Goal: Information Seeking & Learning: Understand process/instructions

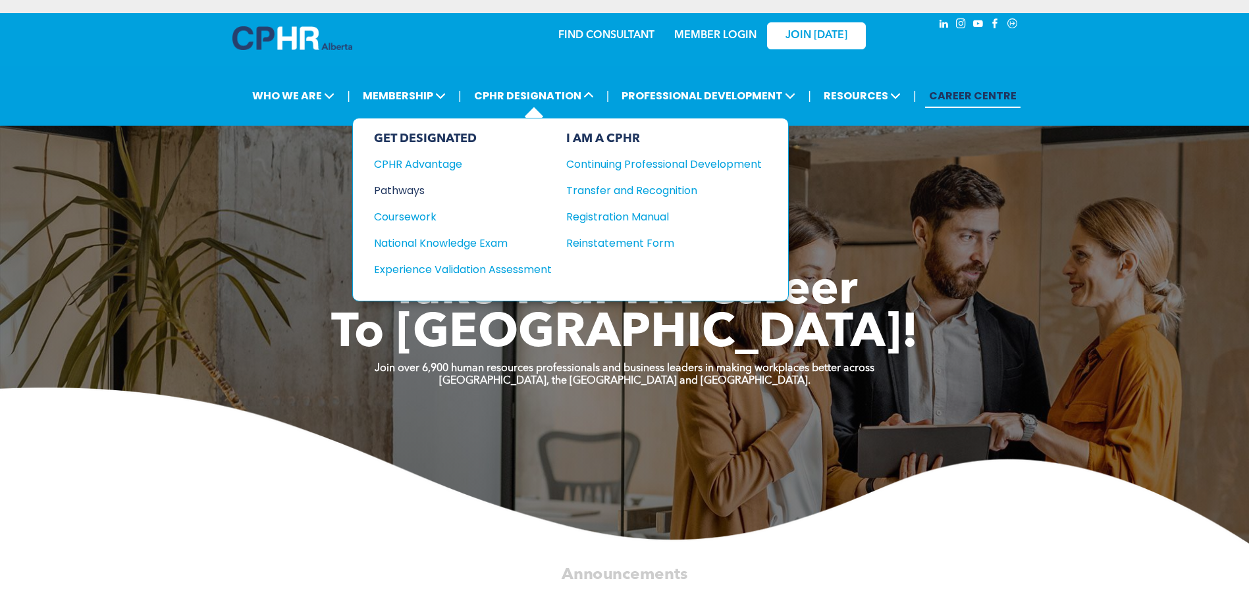
click at [407, 188] on div "Pathways" at bounding box center [454, 190] width 160 height 16
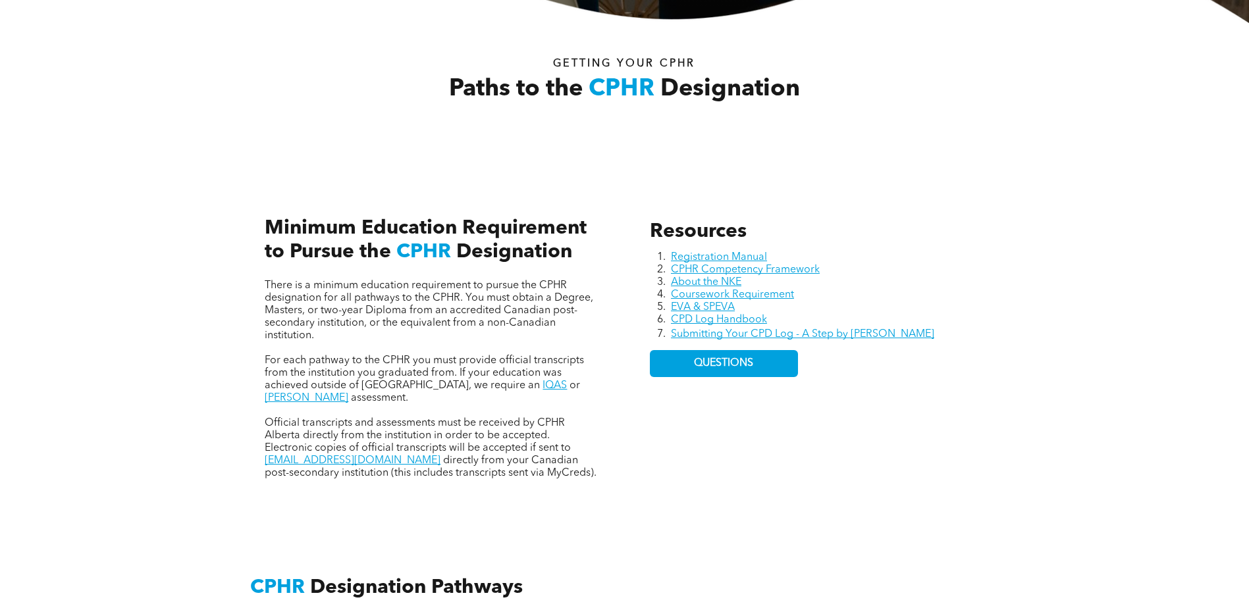
scroll to position [527, 0]
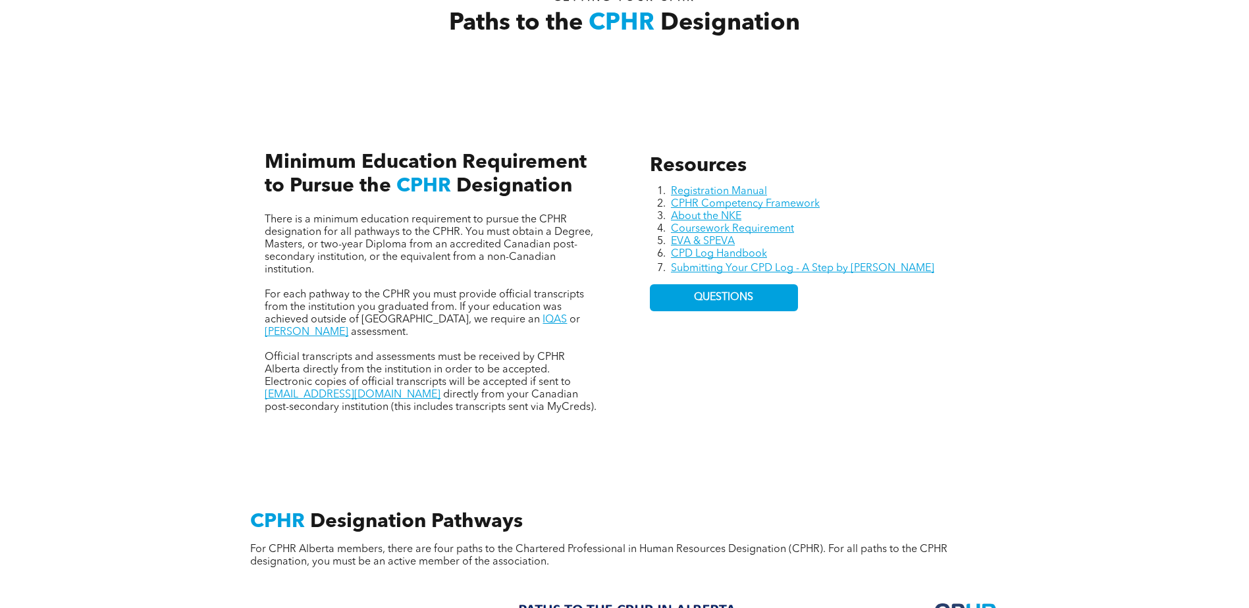
click at [375, 433] on div "Resources Registration Manual CPHR Competency Framework About the NKE Coursewor…" at bounding box center [625, 269] width 790 height 361
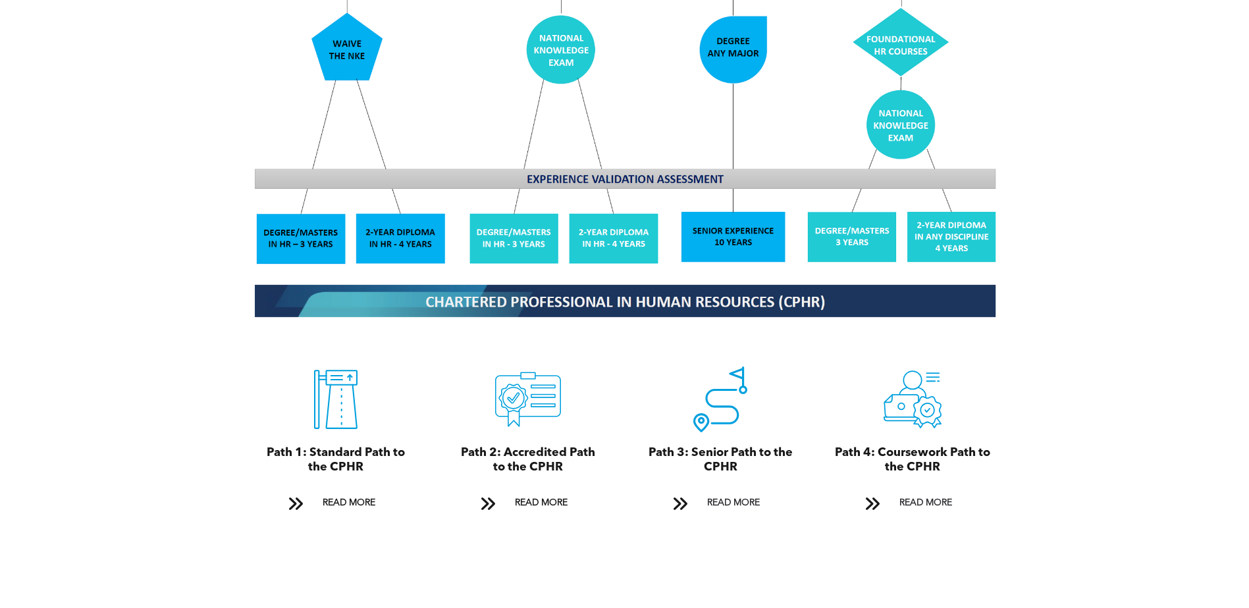
scroll to position [1317, 0]
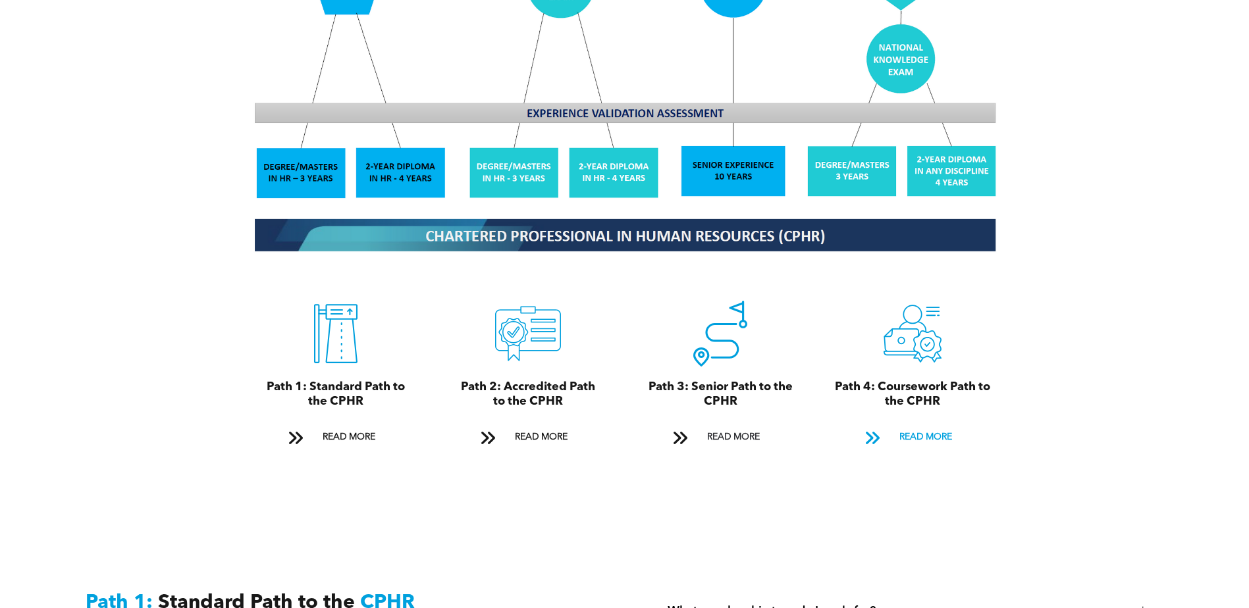
click at [930, 425] on span "READ MORE" at bounding box center [926, 437] width 62 height 24
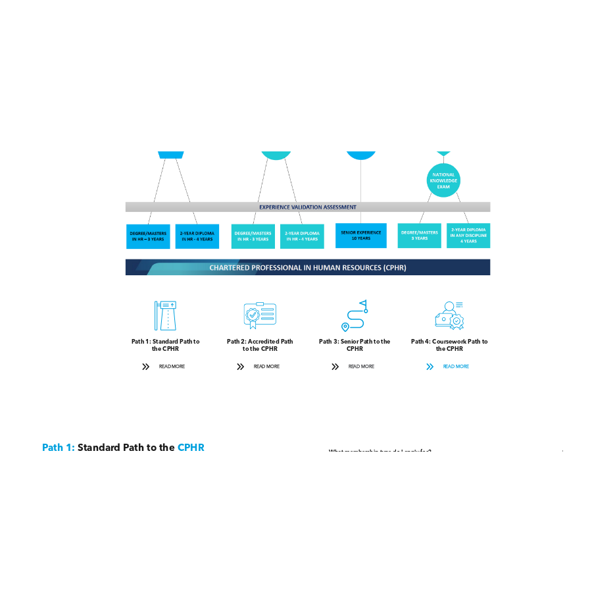
scroll to position [3908, 0]
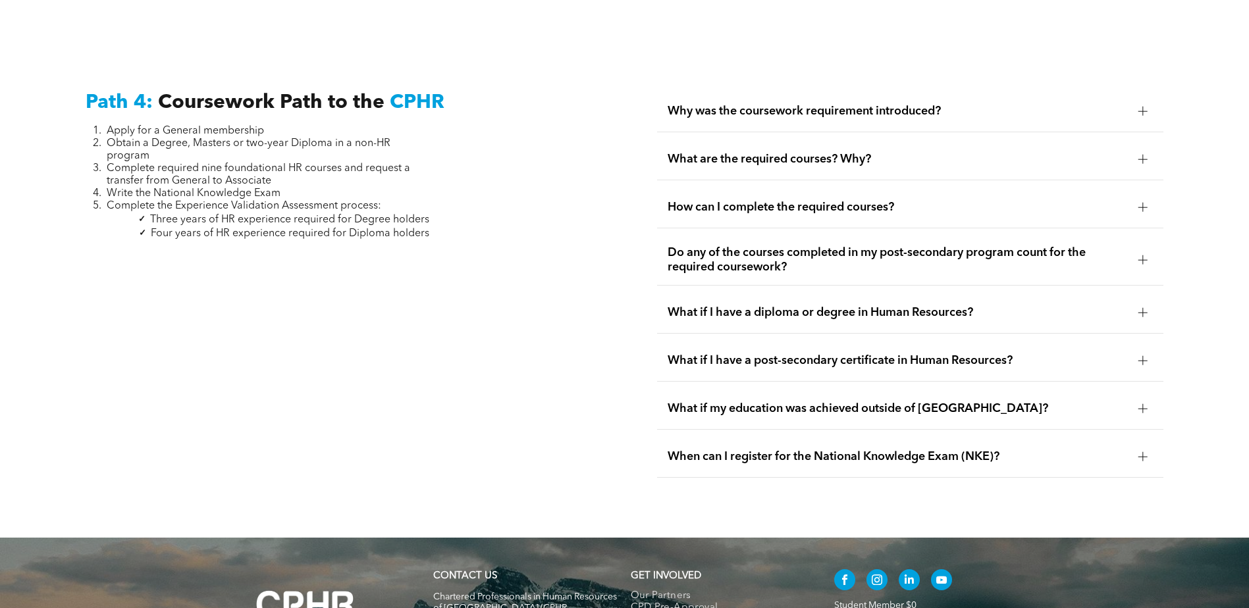
click at [901, 104] on span "Why was the coursework requirement introduced?" at bounding box center [897, 111] width 460 height 14
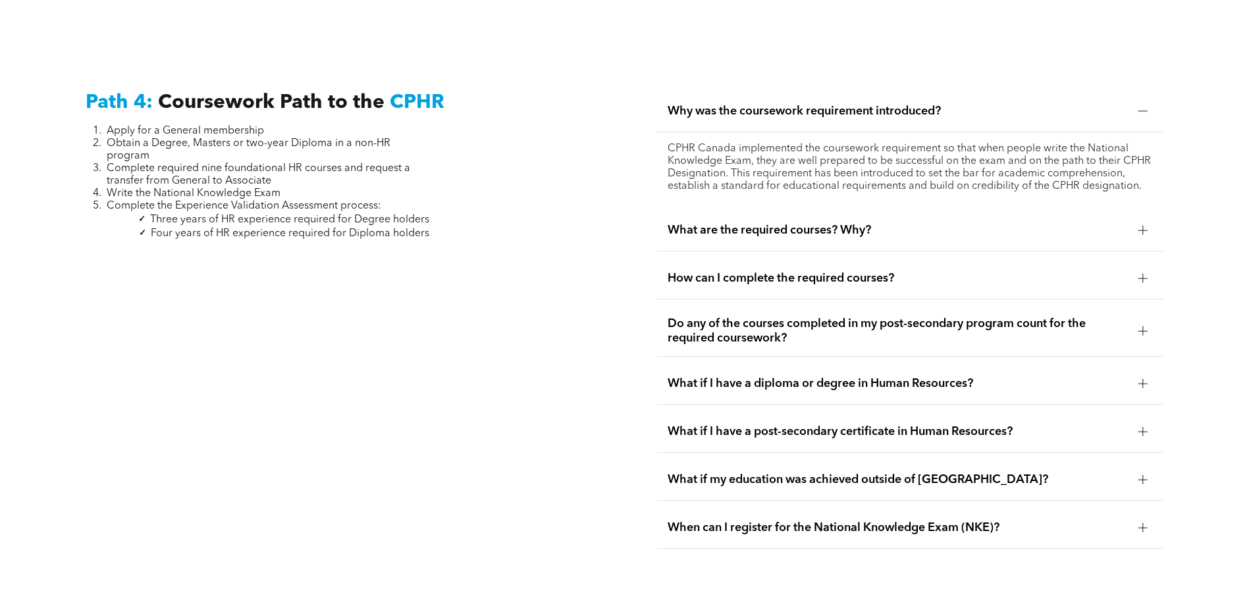
click at [901, 104] on span "Why was the coursework requirement introduced?" at bounding box center [897, 111] width 460 height 14
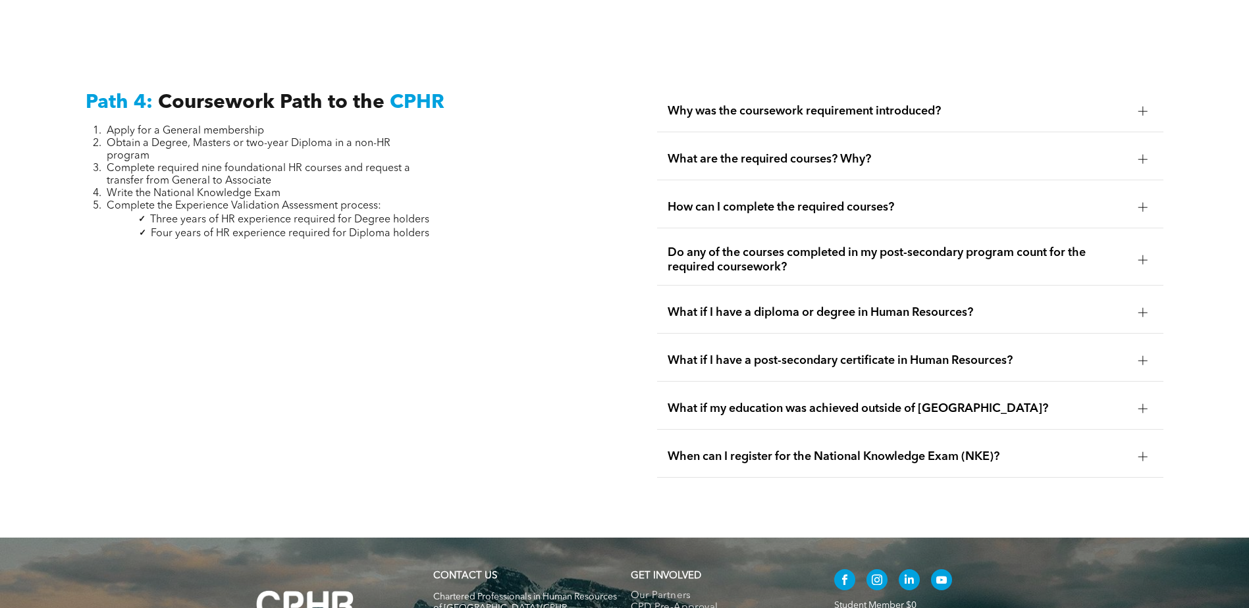
click at [831, 152] on span "What are the required courses? Why?" at bounding box center [897, 159] width 460 height 14
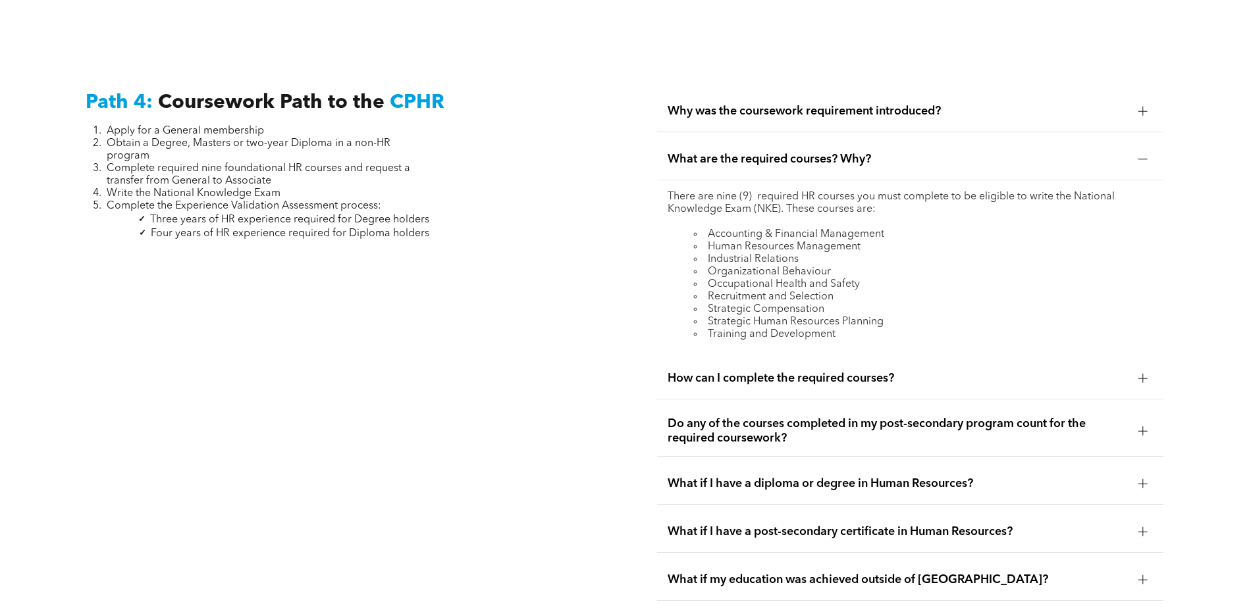
click at [831, 152] on span "What are the required courses? Why?" at bounding box center [897, 159] width 460 height 14
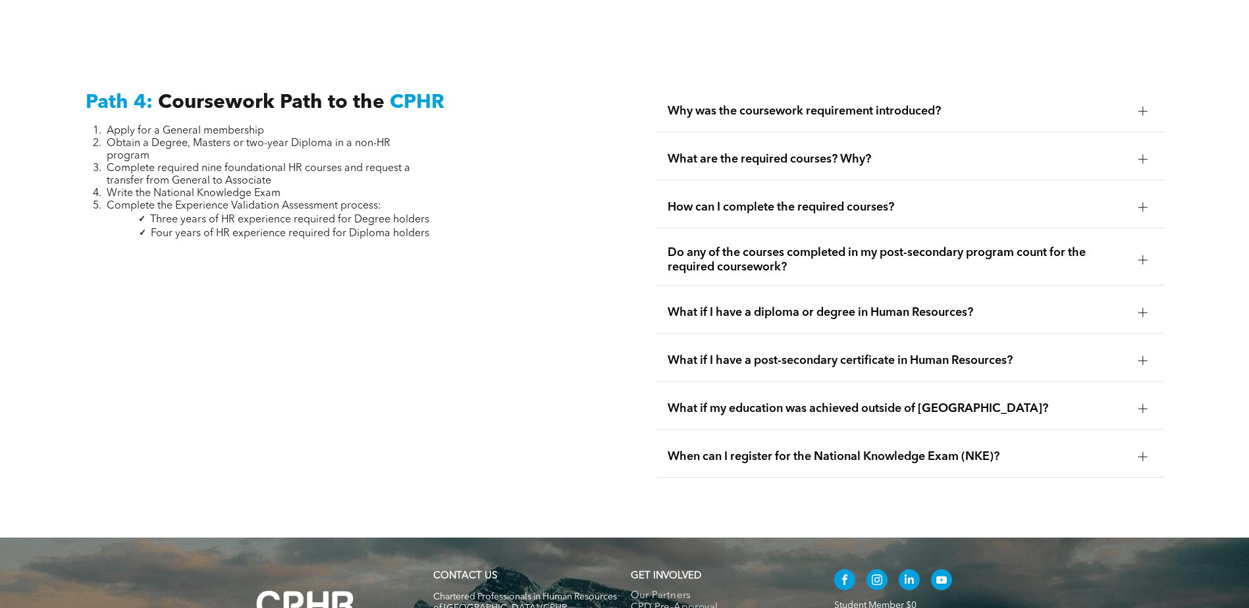
click at [808, 200] on span "How can I complete the required courses?" at bounding box center [897, 207] width 460 height 14
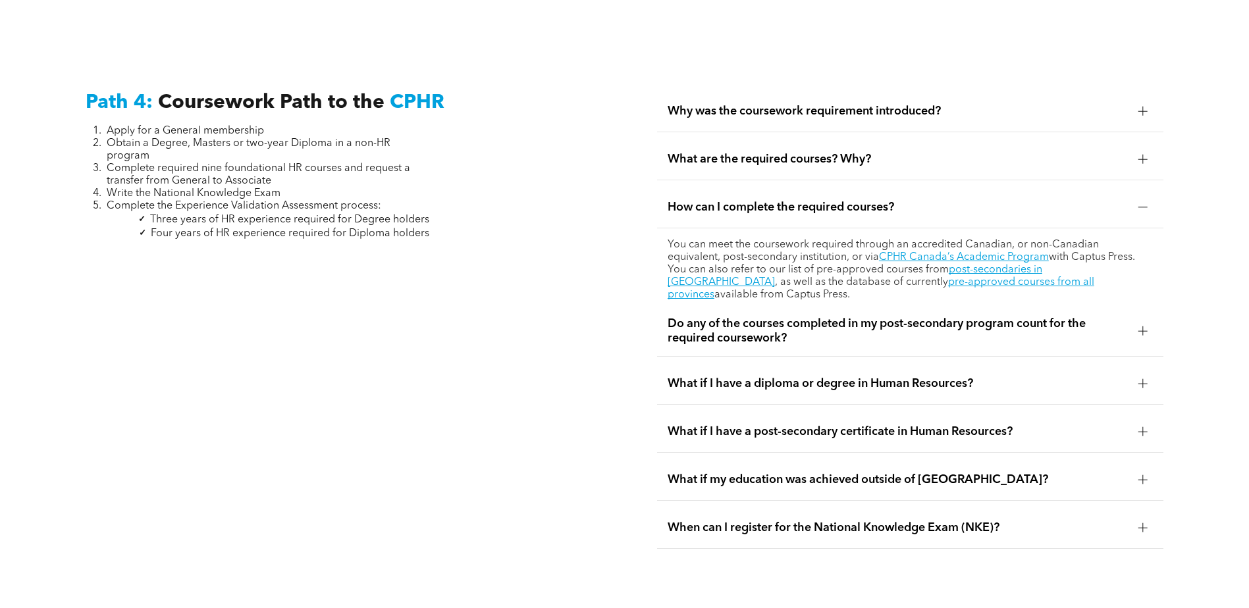
click at [927, 306] on div "Do any of the courses completed in my post-secondary program count for the requ…" at bounding box center [910, 331] width 506 height 51
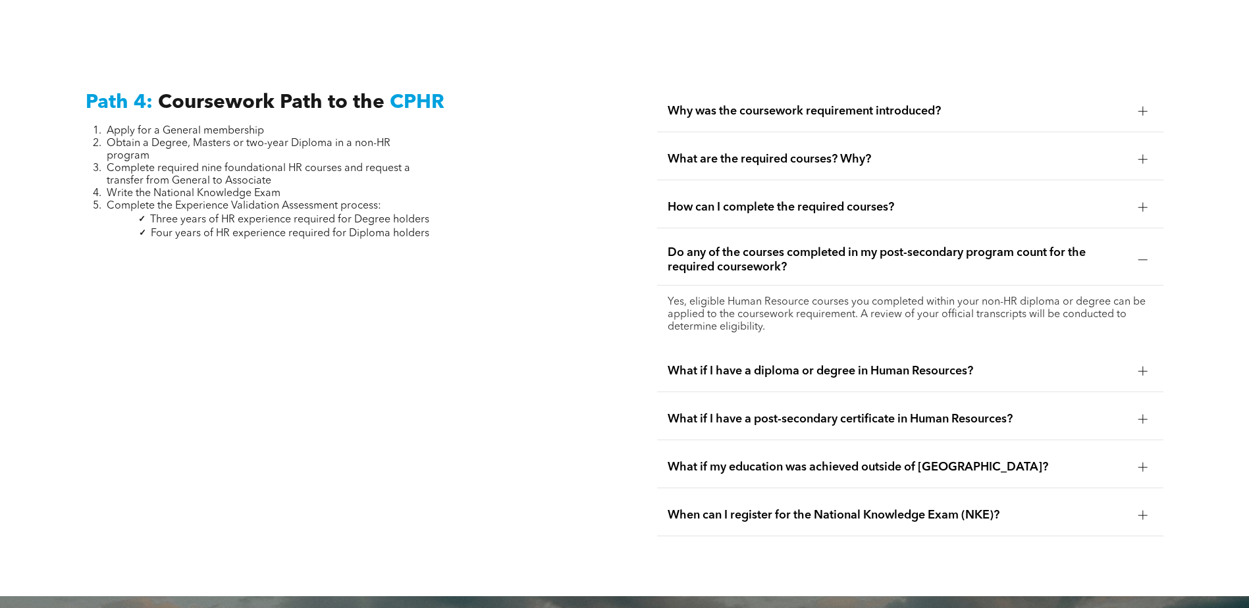
click at [1137, 250] on div at bounding box center [1143, 260] width 20 height 20
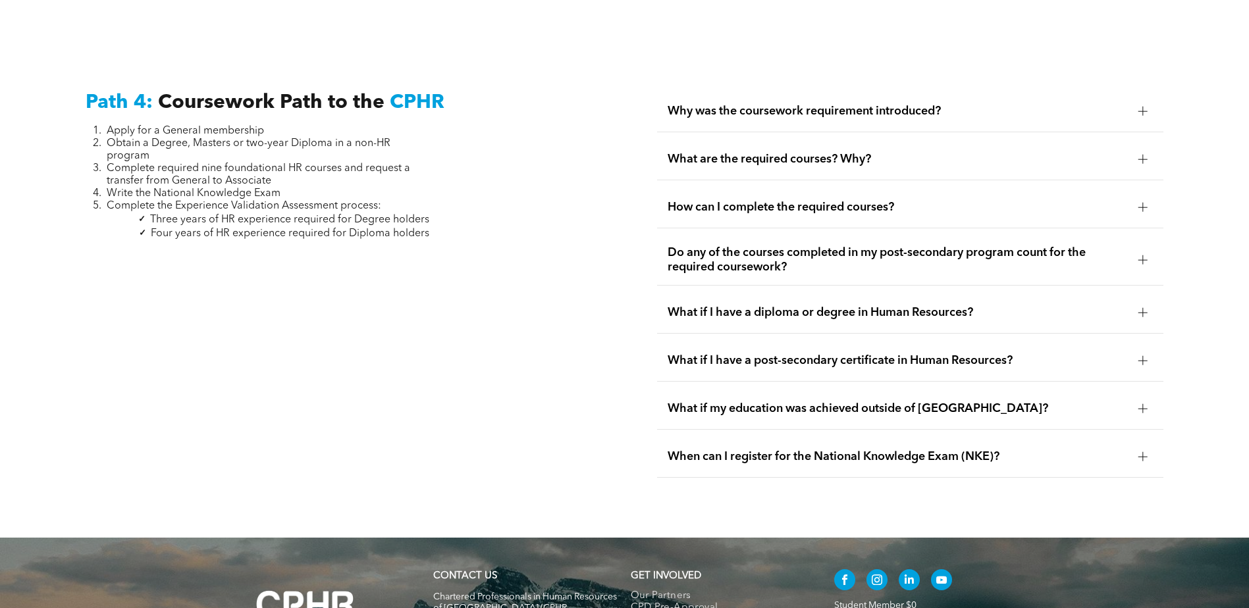
click at [787, 305] on span "What if I have a diploma or degree in Human Resources?" at bounding box center [897, 312] width 460 height 14
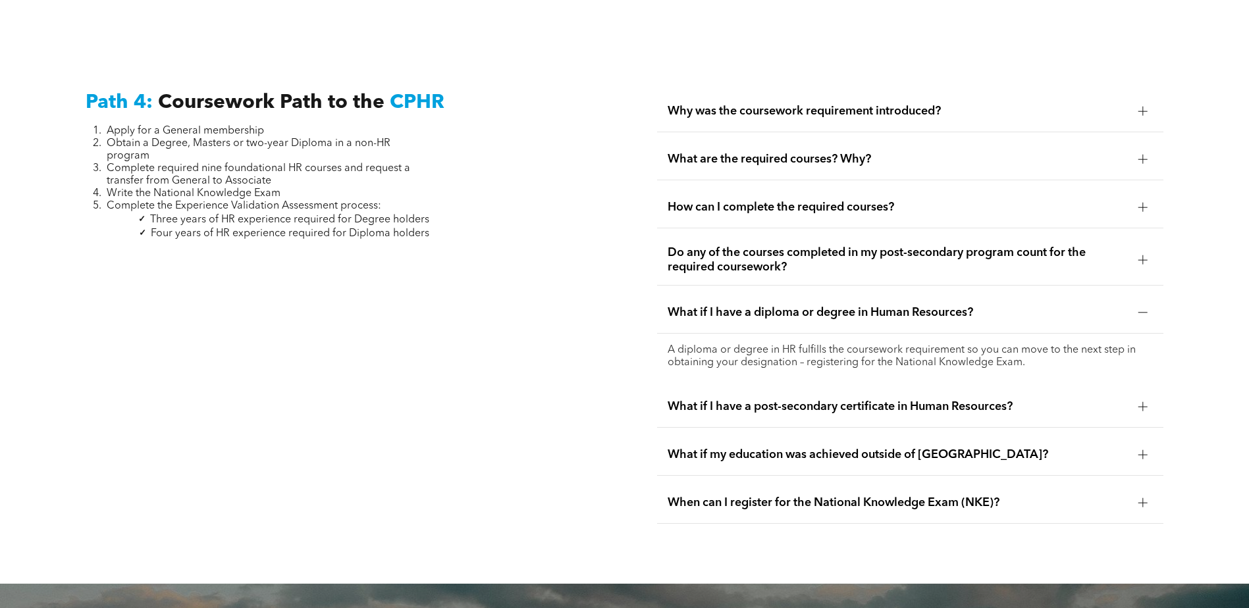
click at [787, 305] on span "What if I have a diploma or degree in Human Resources?" at bounding box center [897, 312] width 460 height 14
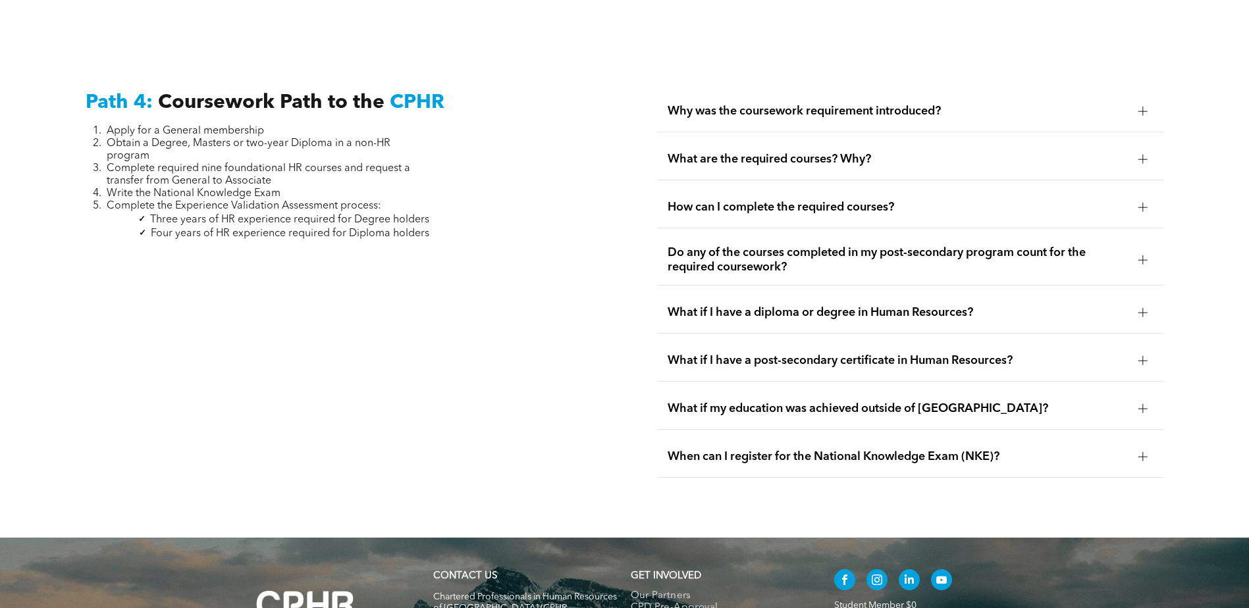
click at [841, 353] on span "What if I have a post-secondary certificate in Human Resources?" at bounding box center [897, 360] width 460 height 14
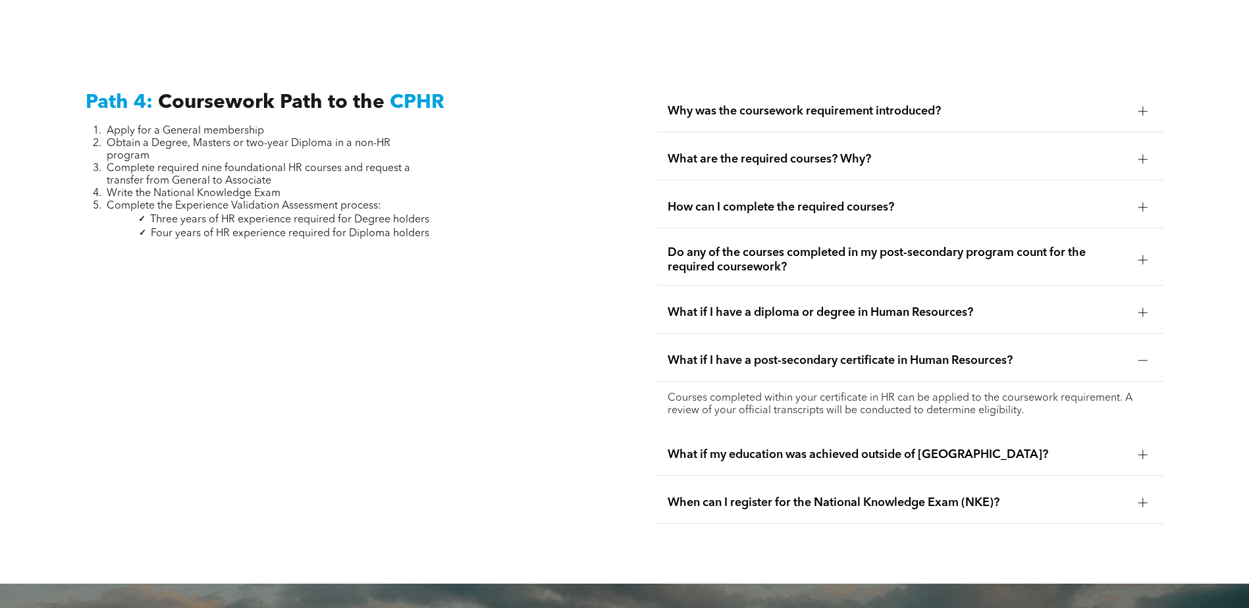
click at [841, 353] on span "What if I have a post-secondary certificate in Human Resources?" at bounding box center [897, 360] width 460 height 14
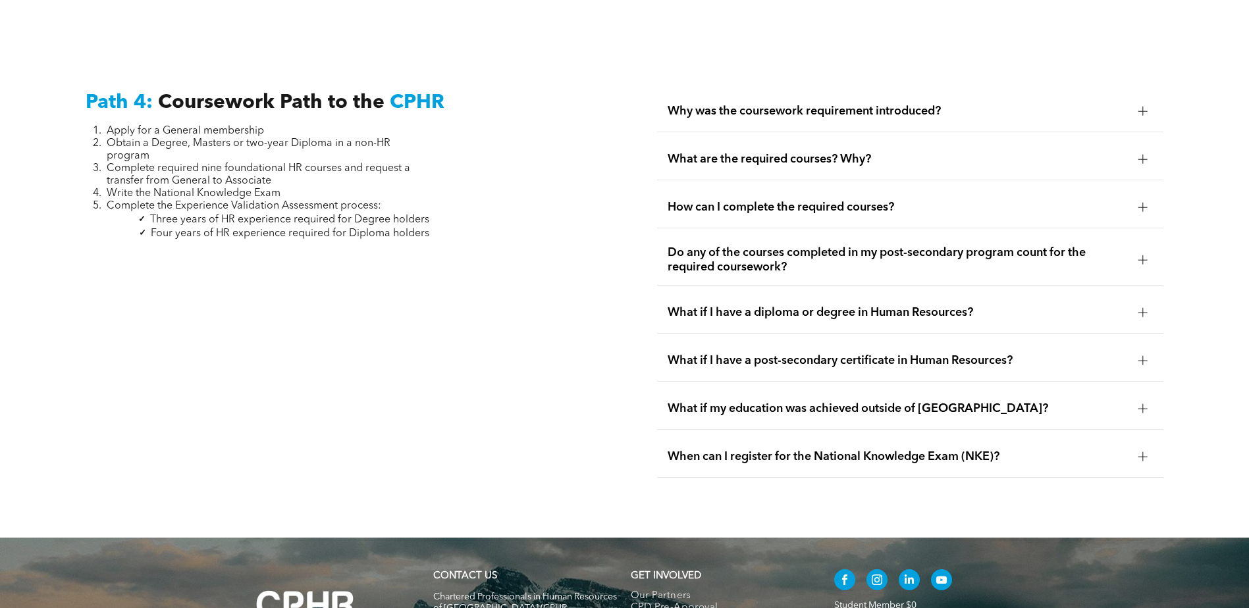
click at [844, 450] on span "When can I register for the National Knowledge Exam (NKE)?" at bounding box center [897, 457] width 460 height 14
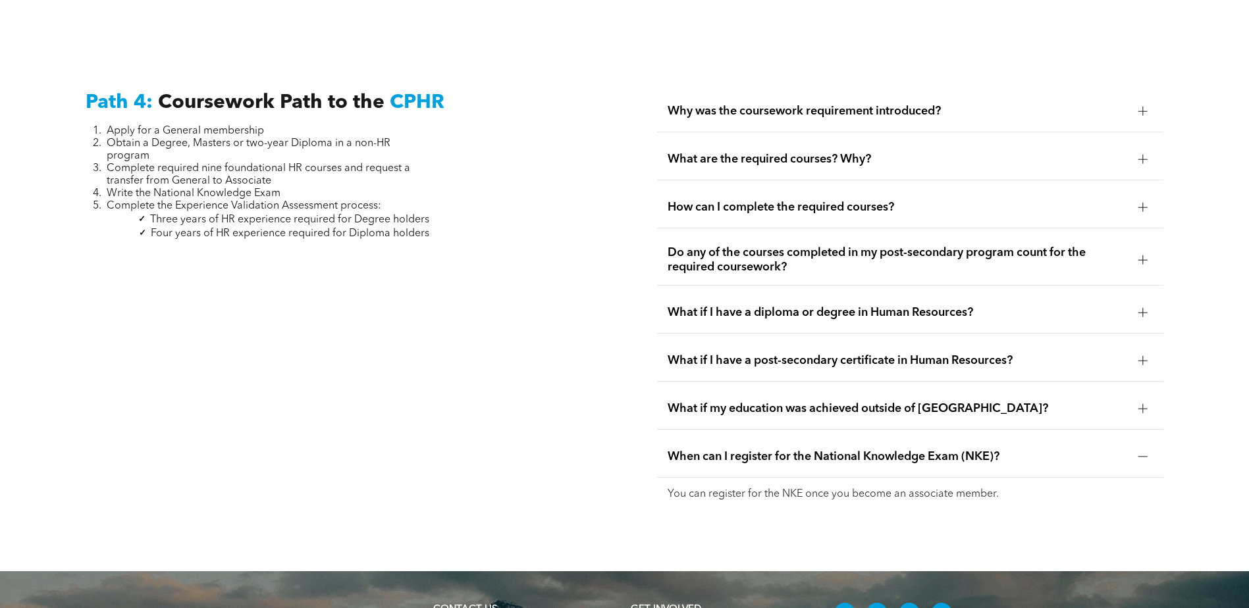
click at [844, 450] on span "When can I register for the National Knowledge Exam (NKE)?" at bounding box center [897, 457] width 460 height 14
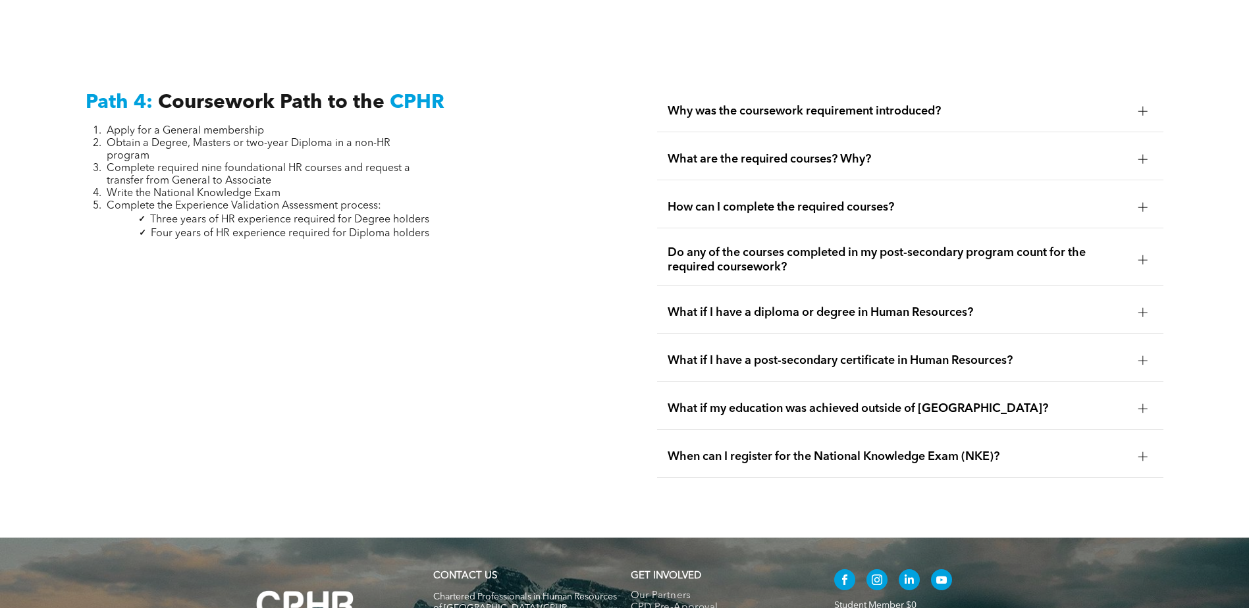
click at [749, 246] on span "Do any of the courses completed in my post-secondary program count for the requ…" at bounding box center [897, 260] width 460 height 29
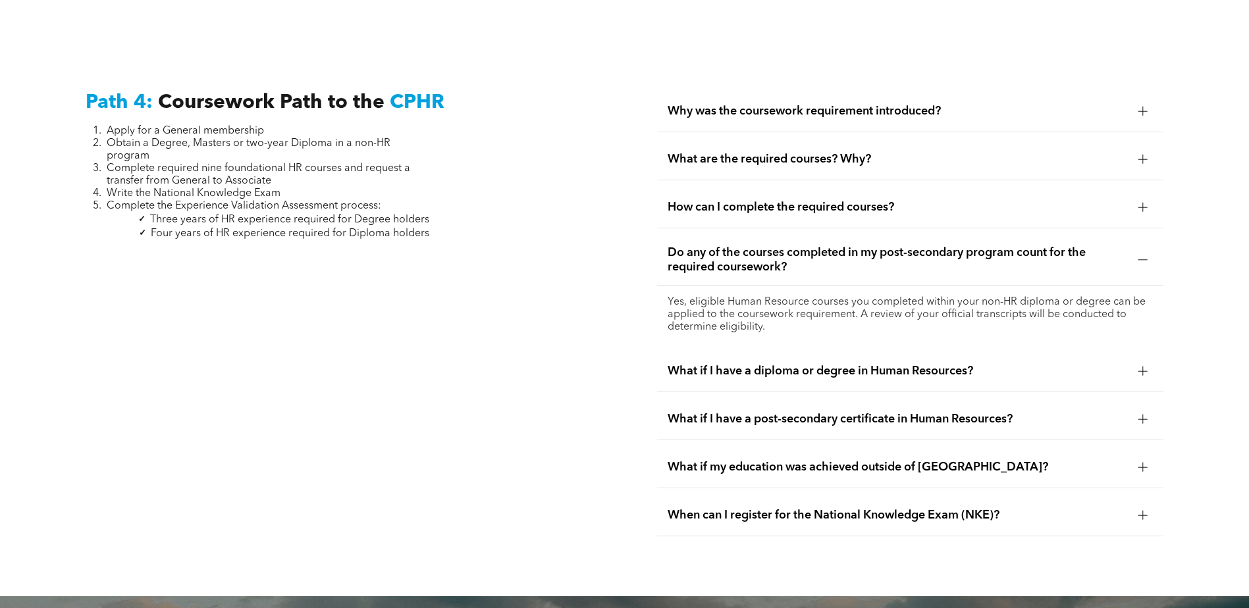
click at [812, 246] on span "Do any of the courses completed in my post-secondary program count for the requ…" at bounding box center [897, 260] width 460 height 29
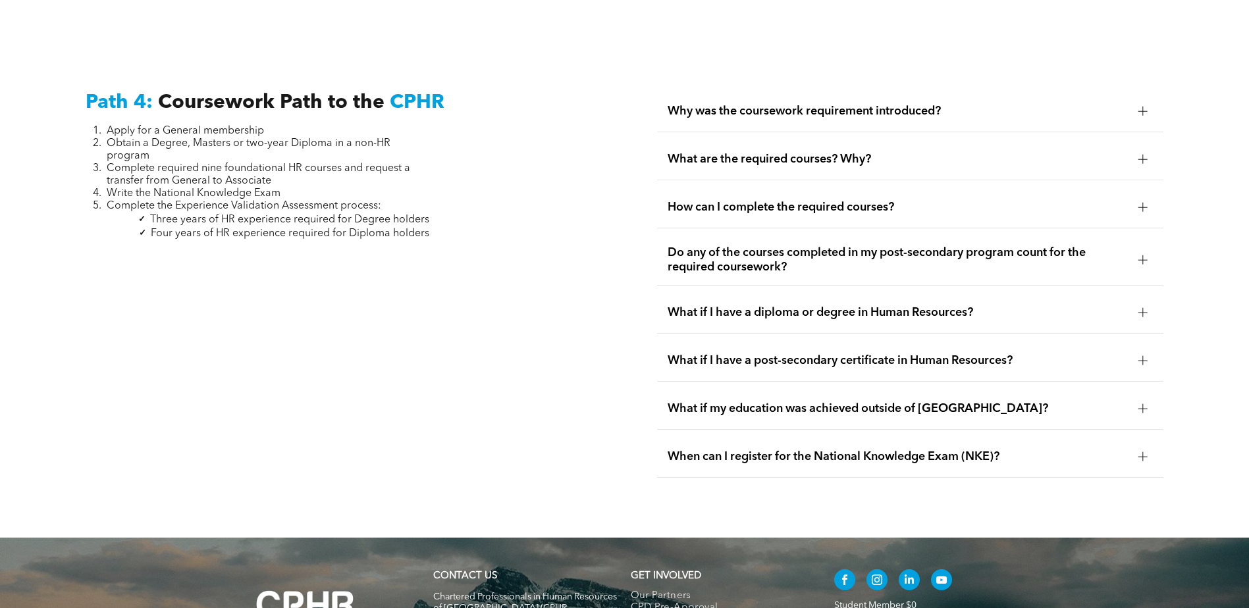
click at [785, 200] on span "How can I complete the required courses?" at bounding box center [897, 207] width 460 height 14
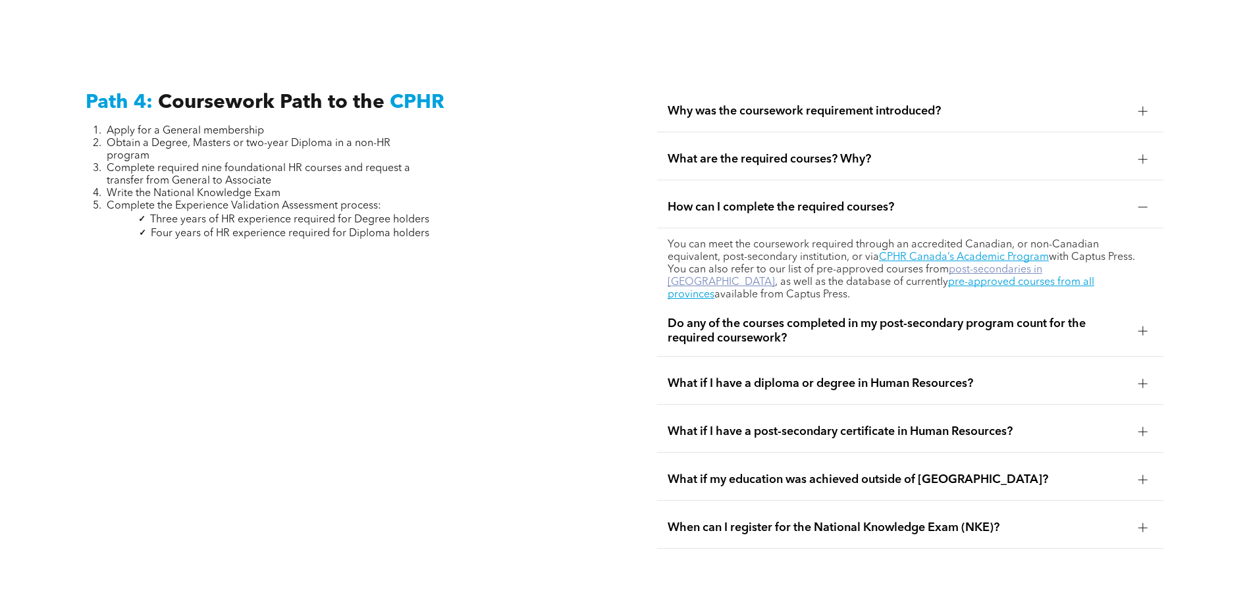
click at [934, 265] on link "post-secondaries in Alberta" at bounding box center [854, 276] width 375 height 23
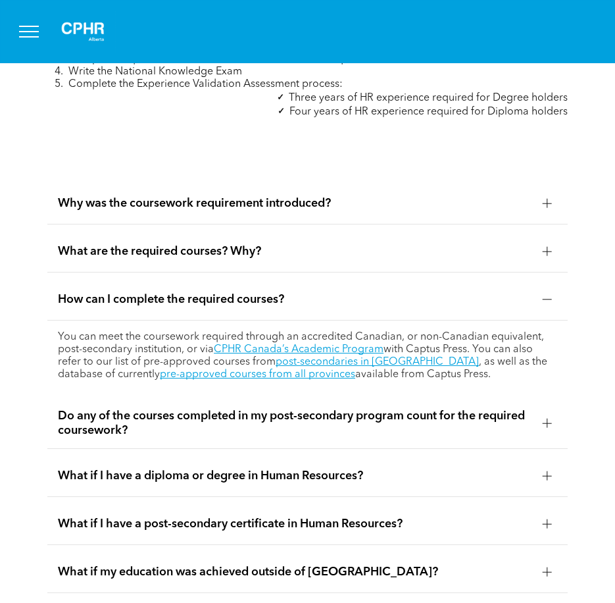
scroll to position [4412, 0]
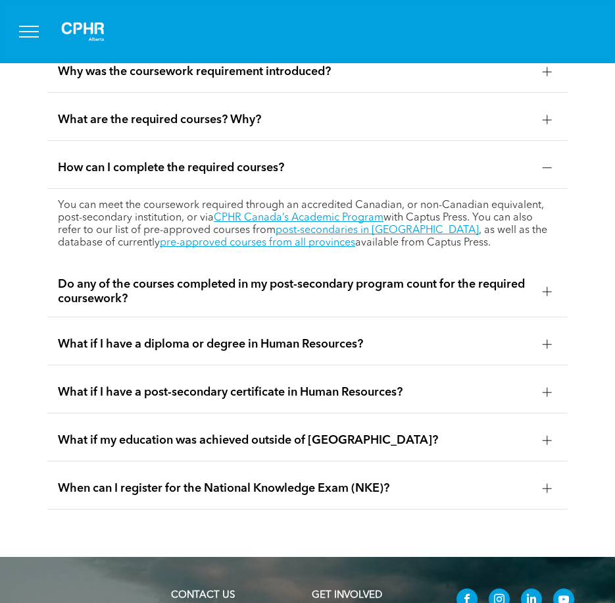
click at [291, 385] on span "What if I have a post-secondary certificate in Human Resources?" at bounding box center [295, 392] width 475 height 14
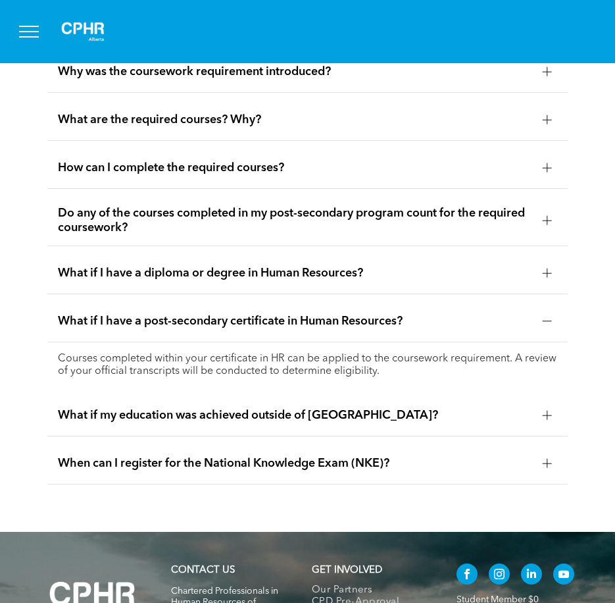
click at [543, 317] on div at bounding box center [547, 321] width 9 height 9
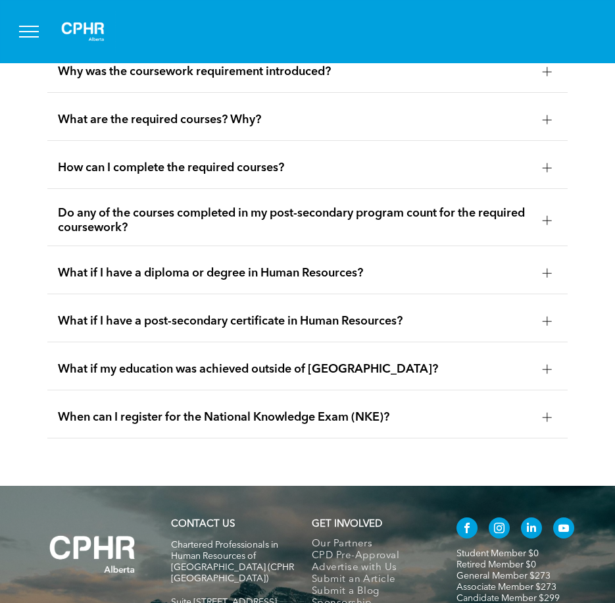
scroll to position [4280, 0]
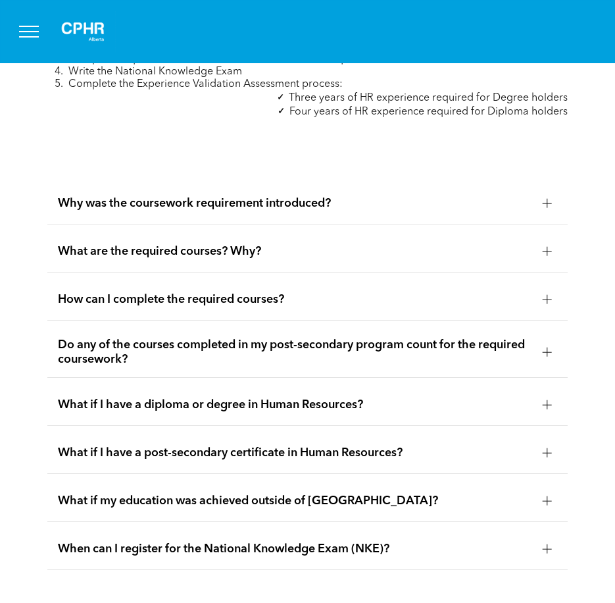
click at [323, 338] on span "Do any of the courses completed in my post-secondary program count for the requ…" at bounding box center [295, 352] width 475 height 29
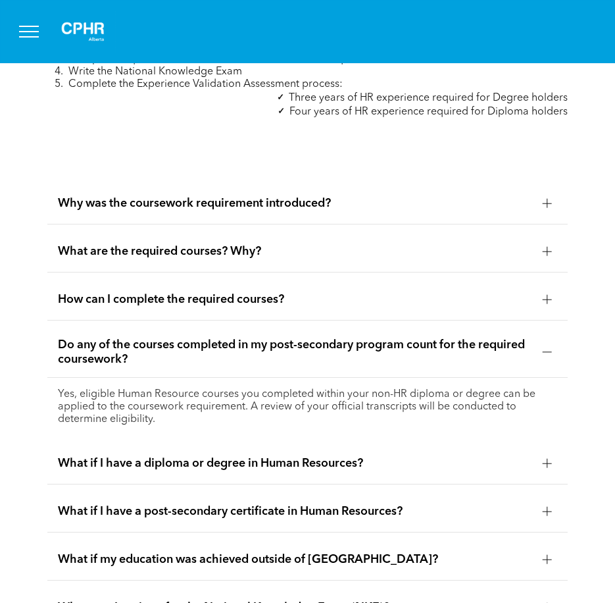
click at [323, 338] on span "Do any of the courses completed in my post-secondary program count for the requ…" at bounding box center [295, 352] width 475 height 29
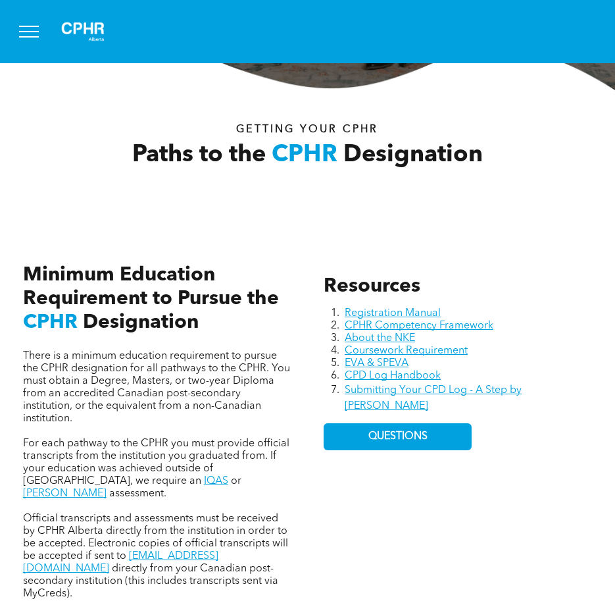
scroll to position [0, 0]
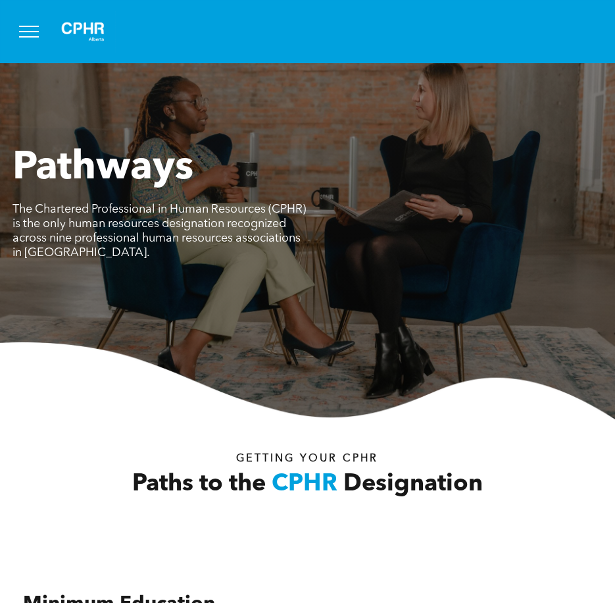
click at [27, 32] on button "menu" at bounding box center [29, 31] width 34 height 34
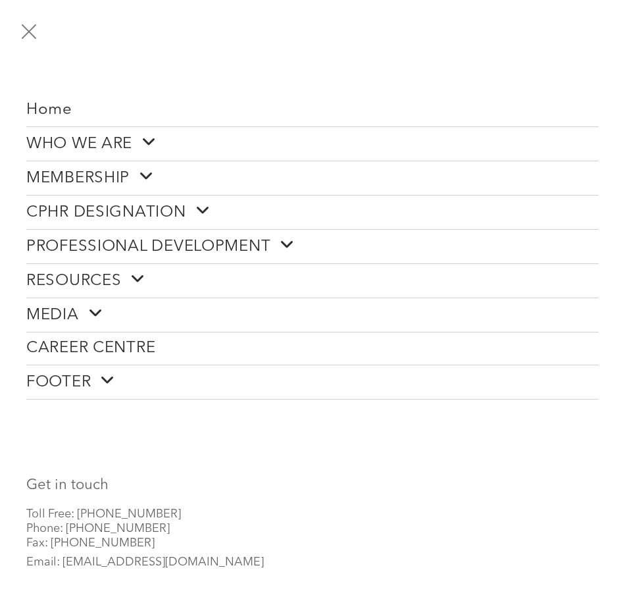
click at [28, 33] on span "menu" at bounding box center [29, 31] width 15 height 15
